Goal: Task Accomplishment & Management: Manage account settings

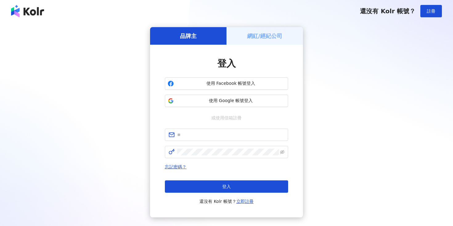
click at [271, 24] on div "品牌主 網紅/經紀公司 登入 使用 Facebook 帳號登入 使用 Google 帳號登入 或使用信箱註冊 忘記密碼？ 登入 還沒有 Kolr 帳號？ 立即…" at bounding box center [226, 122] width 453 height 200
click at [263, 37] on h5 "網紅/經紀公司" at bounding box center [264, 36] width 35 height 8
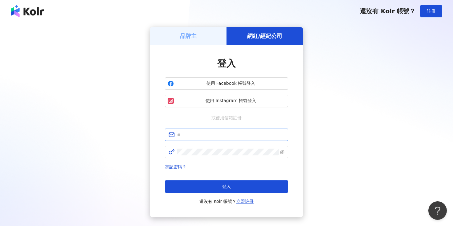
click at [215, 129] on span at bounding box center [226, 134] width 123 height 12
click at [208, 132] on input "text" at bounding box center [230, 134] width 107 height 7
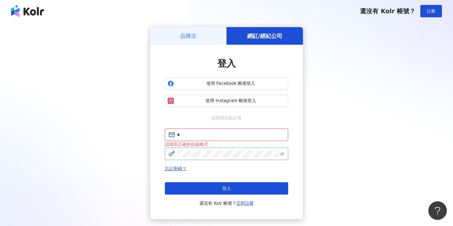
type input "**********"
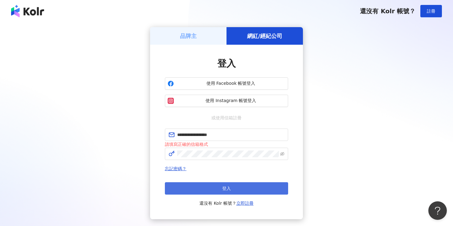
click at [216, 185] on button "登入" at bounding box center [226, 188] width 123 height 12
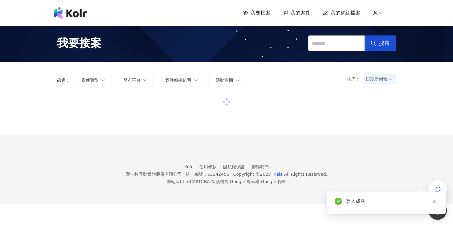
scroll to position [26, 0]
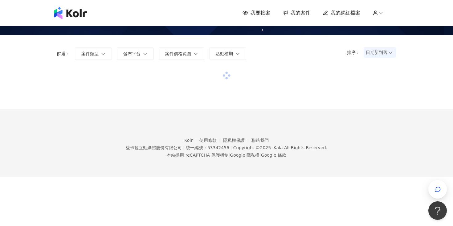
click at [347, 14] on span "我的網紅檔案" at bounding box center [345, 13] width 30 height 7
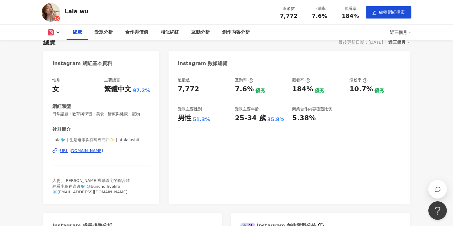
scroll to position [53, 0]
